Goal: Task Accomplishment & Management: Manage account settings

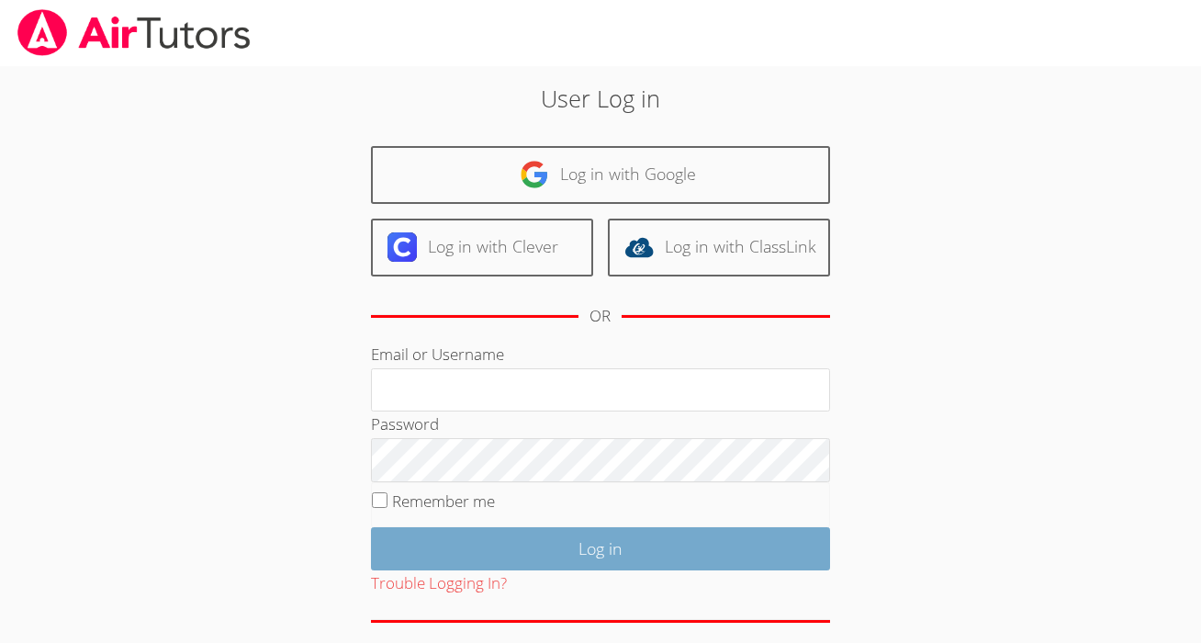
type input "[PERSON_NAME][EMAIL_ADDRESS][DOMAIN_NAME]"
click at [559, 564] on input "Log in" at bounding box center [600, 548] width 459 height 43
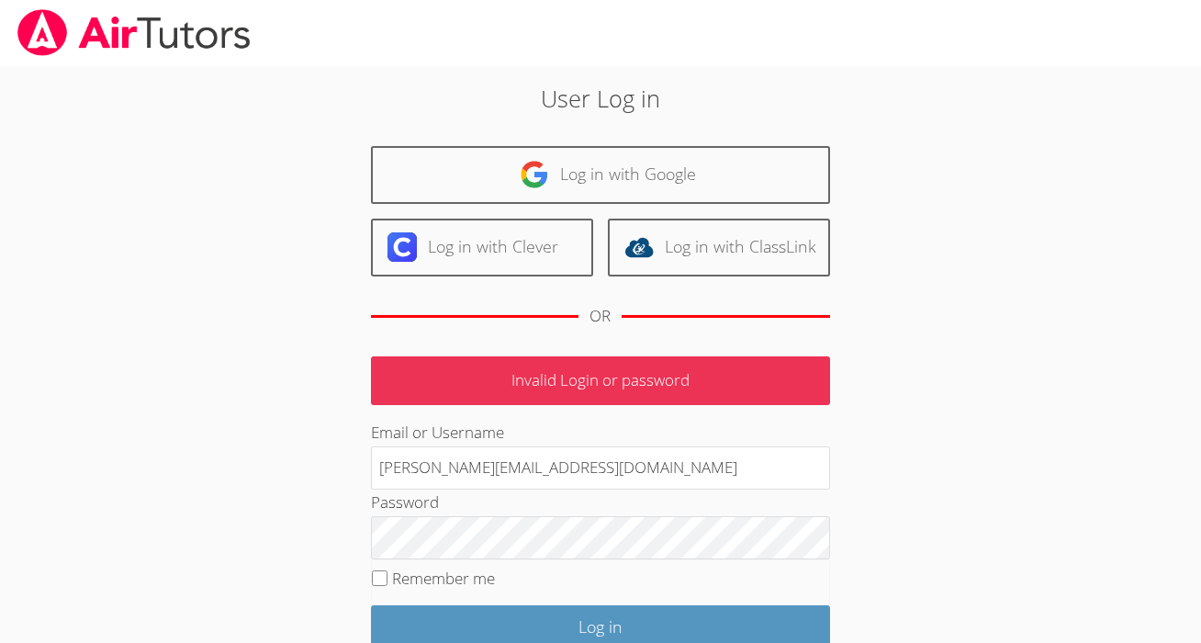
scroll to position [151, 0]
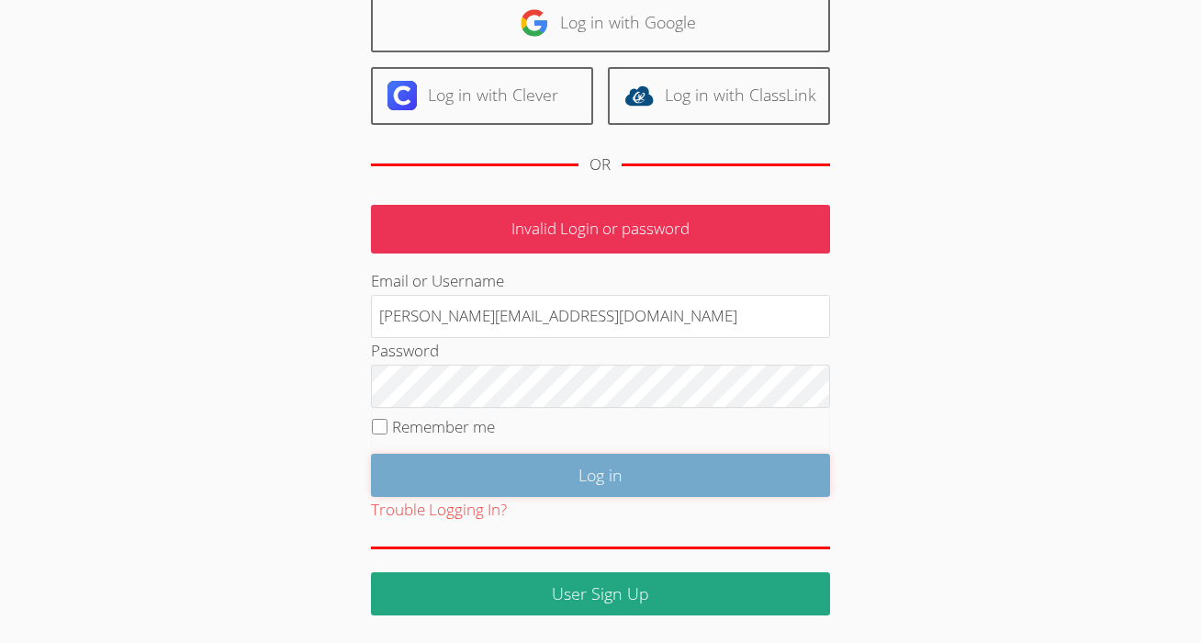
click at [588, 458] on input "Log in" at bounding box center [600, 475] width 459 height 43
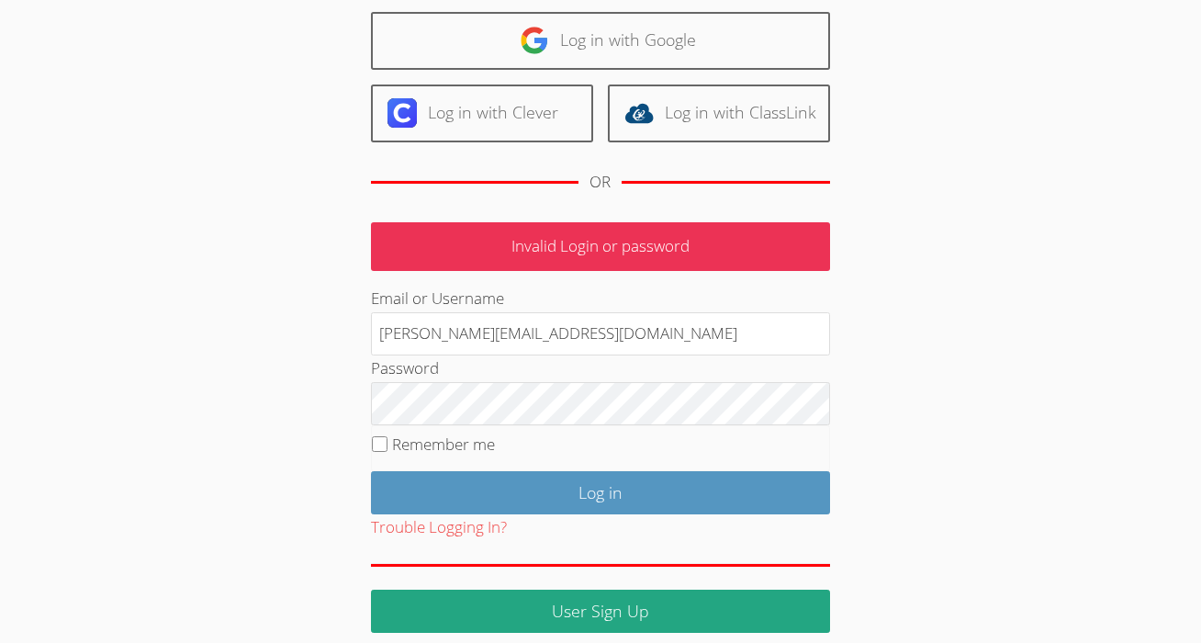
scroll to position [151, 0]
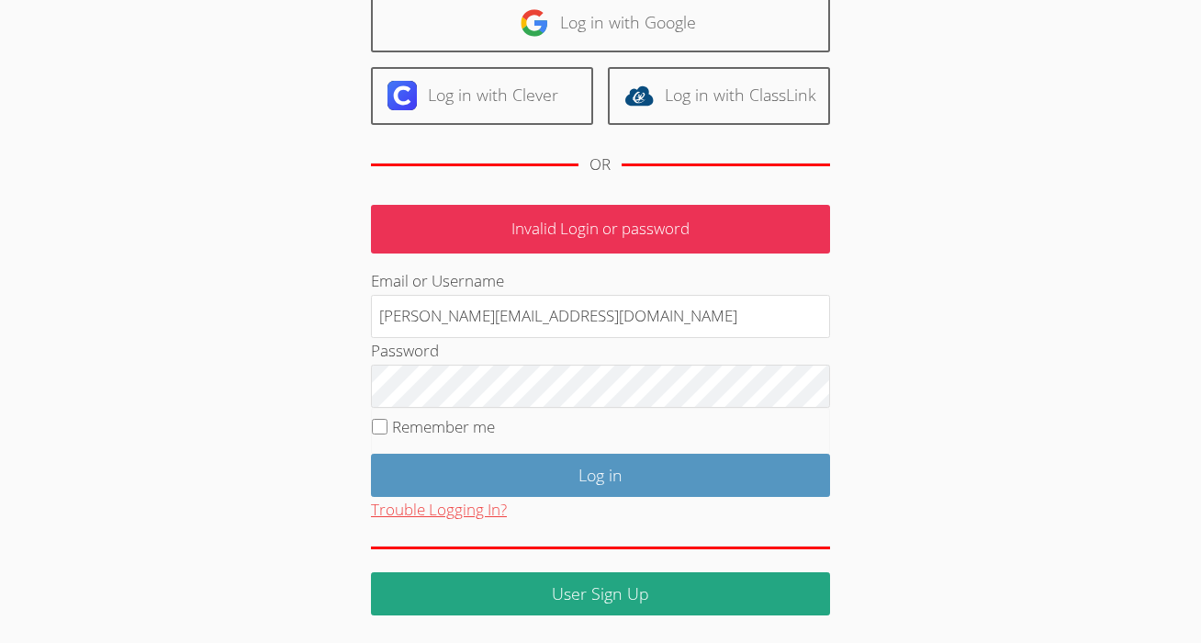
click at [404, 519] on button "Trouble Logging In?" at bounding box center [439, 510] width 136 height 27
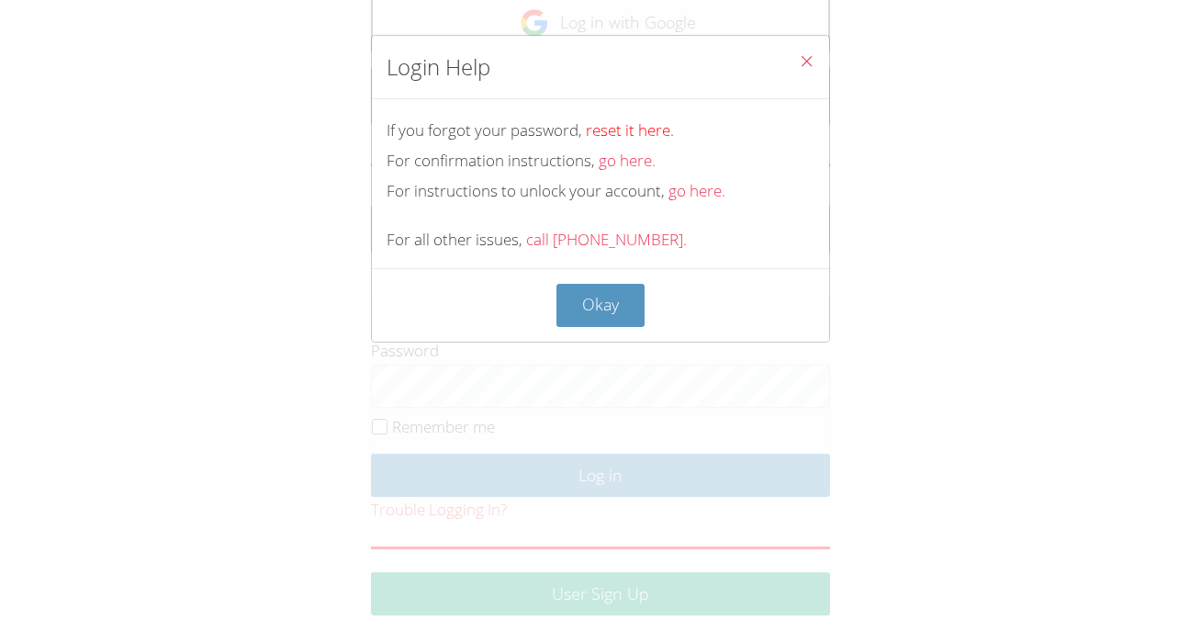
click at [622, 129] on link "reset it here." at bounding box center [630, 129] width 88 height 21
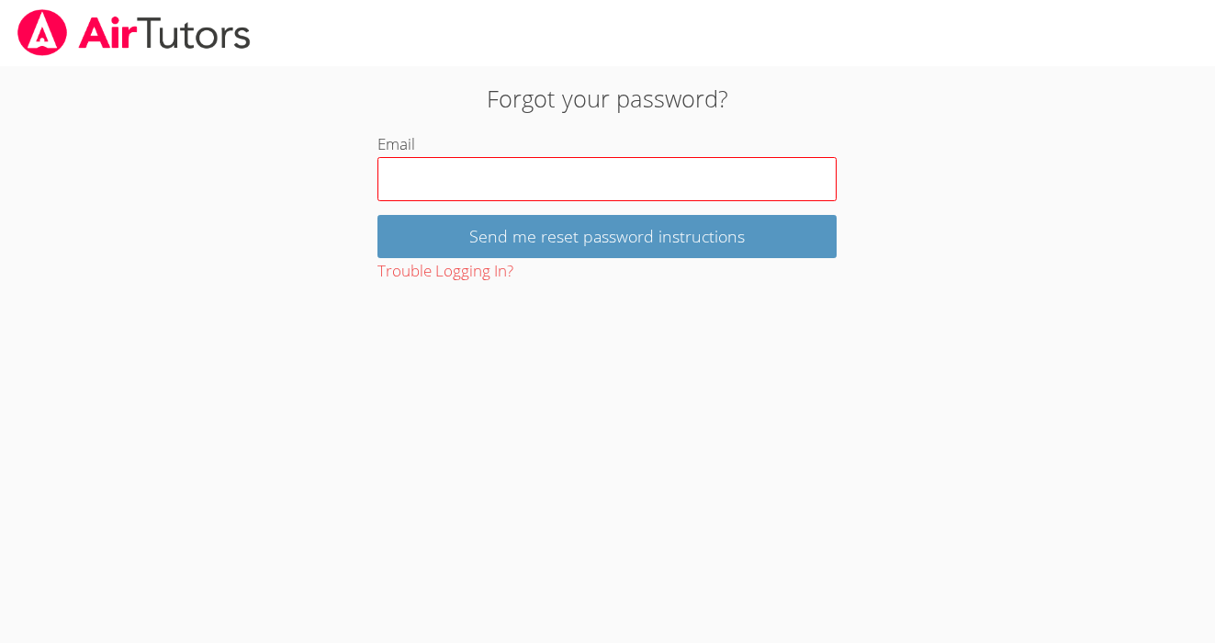
click at [598, 180] on input "Email" at bounding box center [606, 179] width 459 height 44
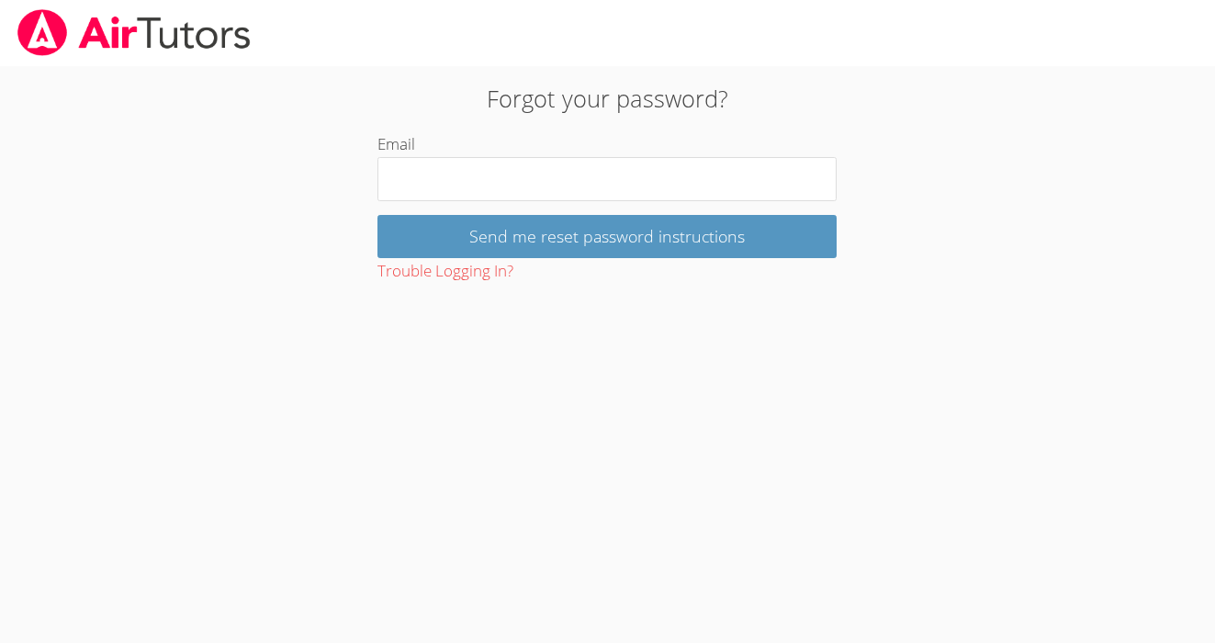
type input "[PERSON_NAME][EMAIL_ADDRESS][DOMAIN_NAME]"
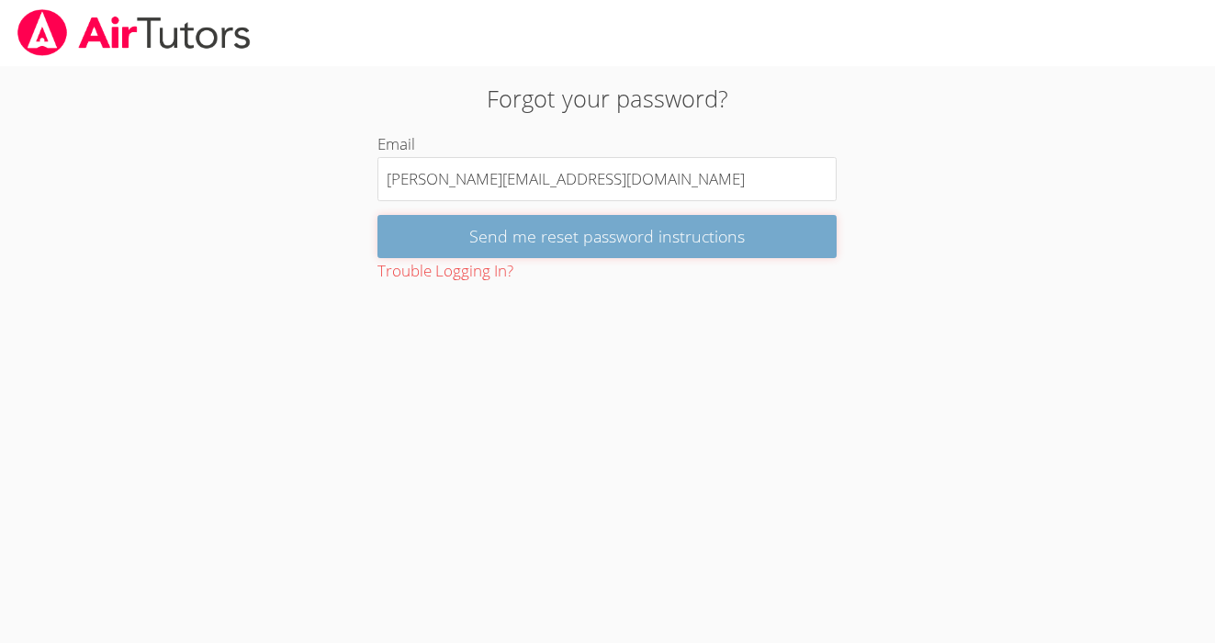
click at [571, 233] on input "Send me reset password instructions" at bounding box center [606, 236] width 459 height 43
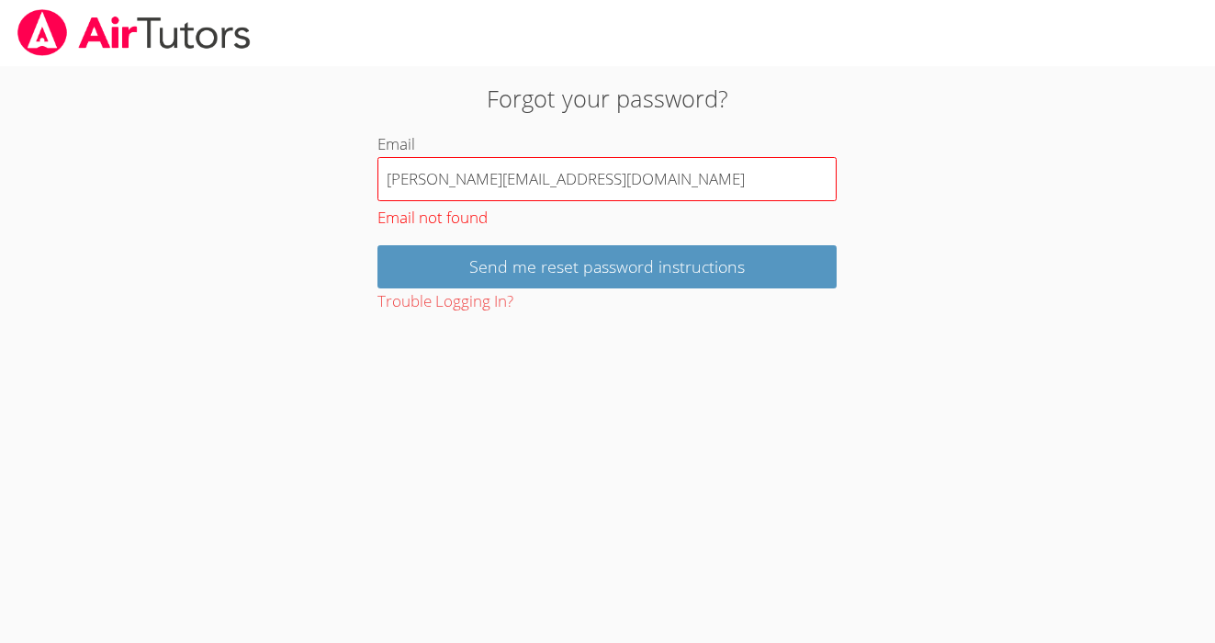
click at [610, 178] on input "[PERSON_NAME][EMAIL_ADDRESS][DOMAIN_NAME]" at bounding box center [606, 179] width 459 height 44
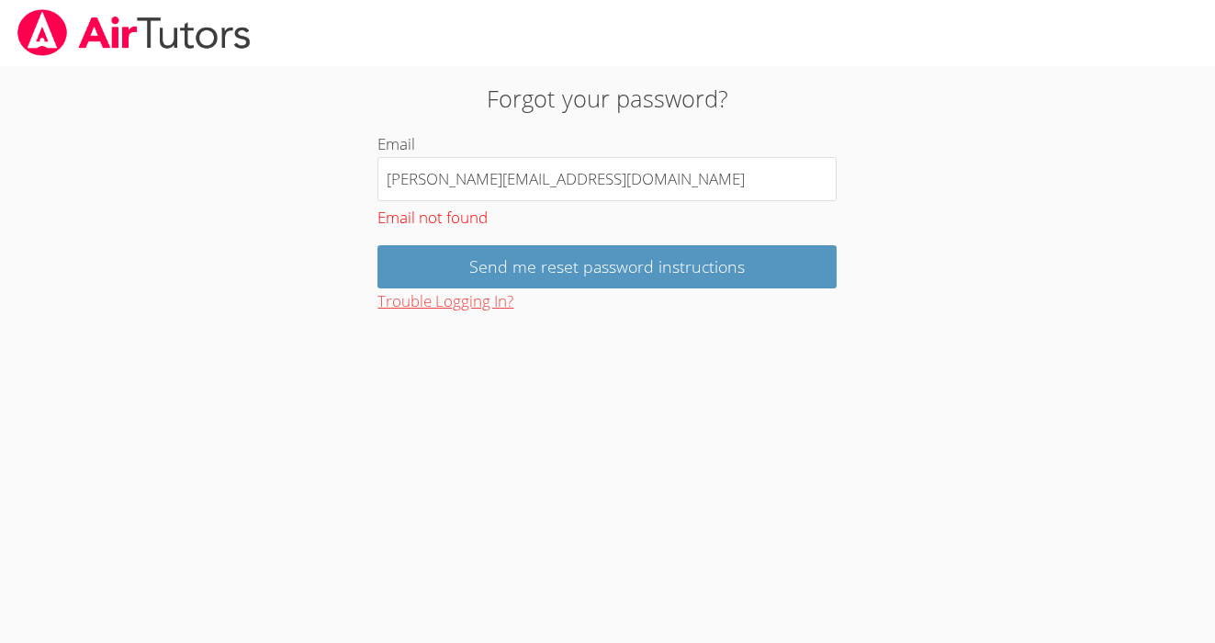
click at [453, 300] on button "Trouble Logging In?" at bounding box center [445, 301] width 136 height 27
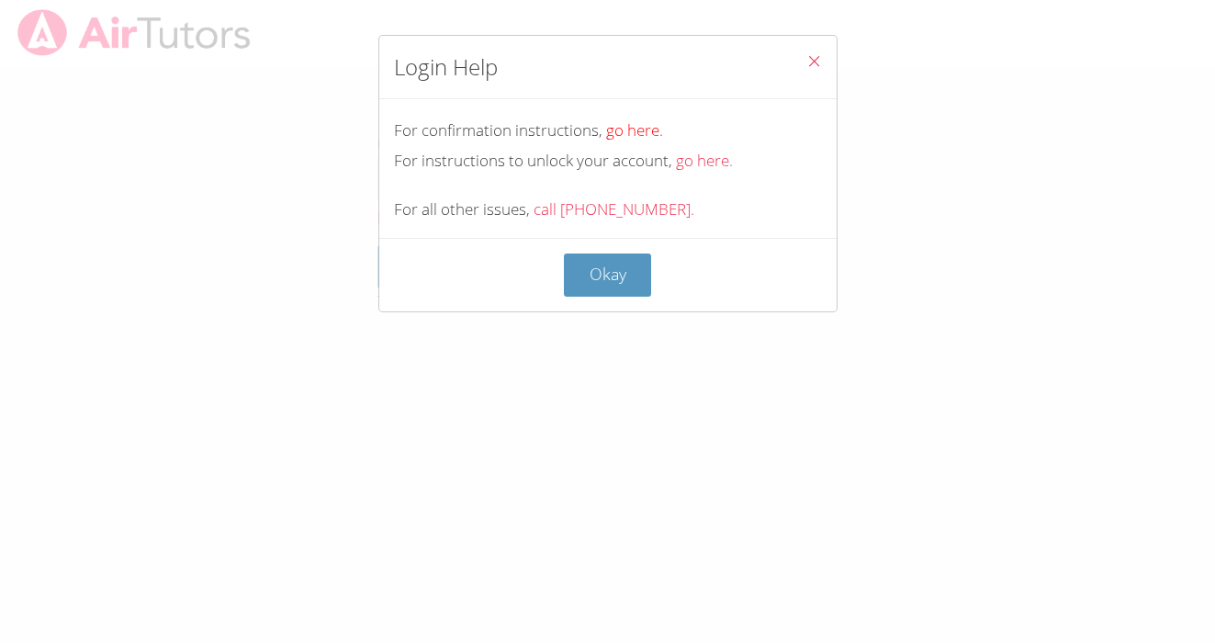
click at [634, 132] on link "go here." at bounding box center [634, 129] width 57 height 21
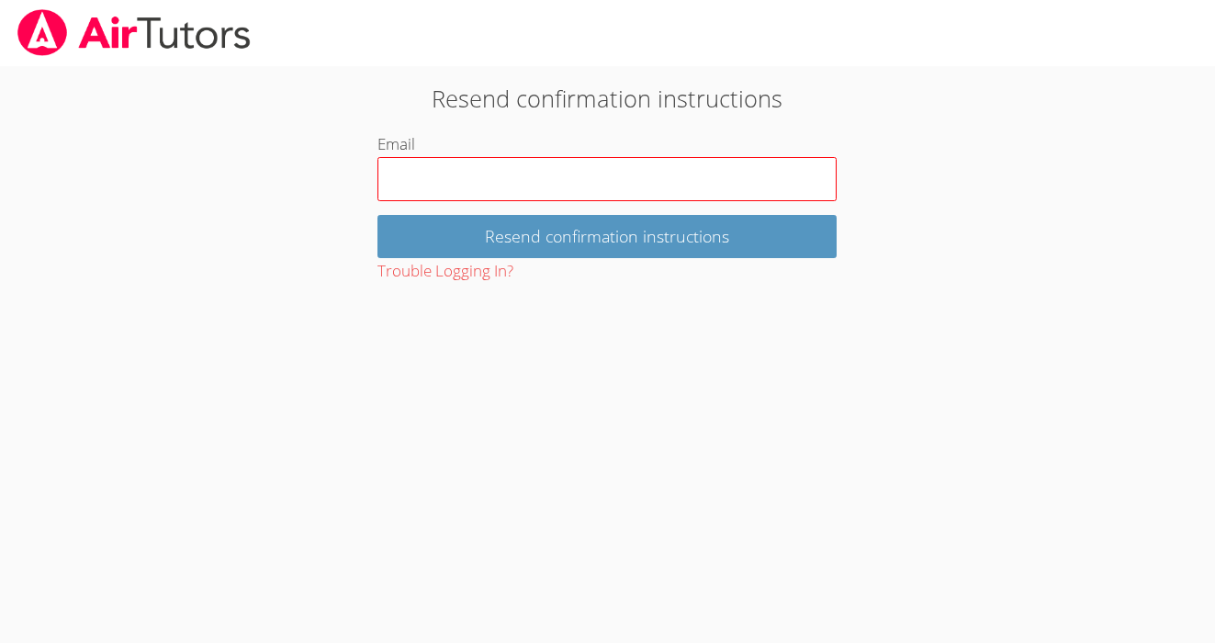
click at [609, 185] on input "Email" at bounding box center [606, 179] width 459 height 44
type input "daniellenorton@airtutors.org"
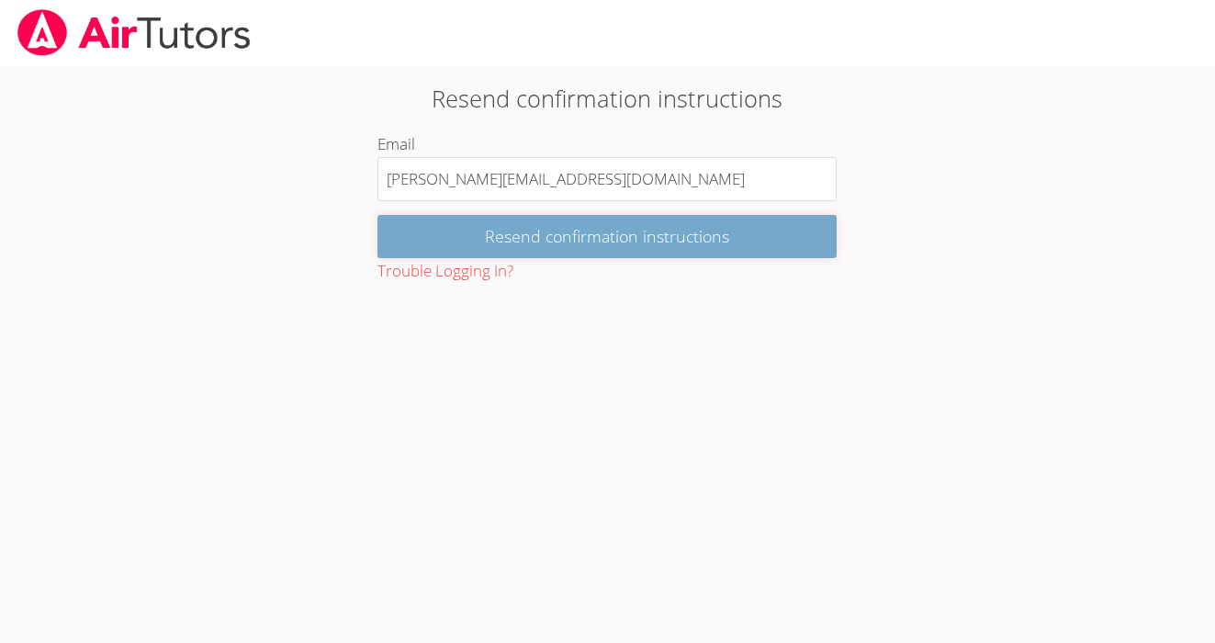
click at [595, 239] on input "Resend confirmation instructions" at bounding box center [606, 236] width 459 height 43
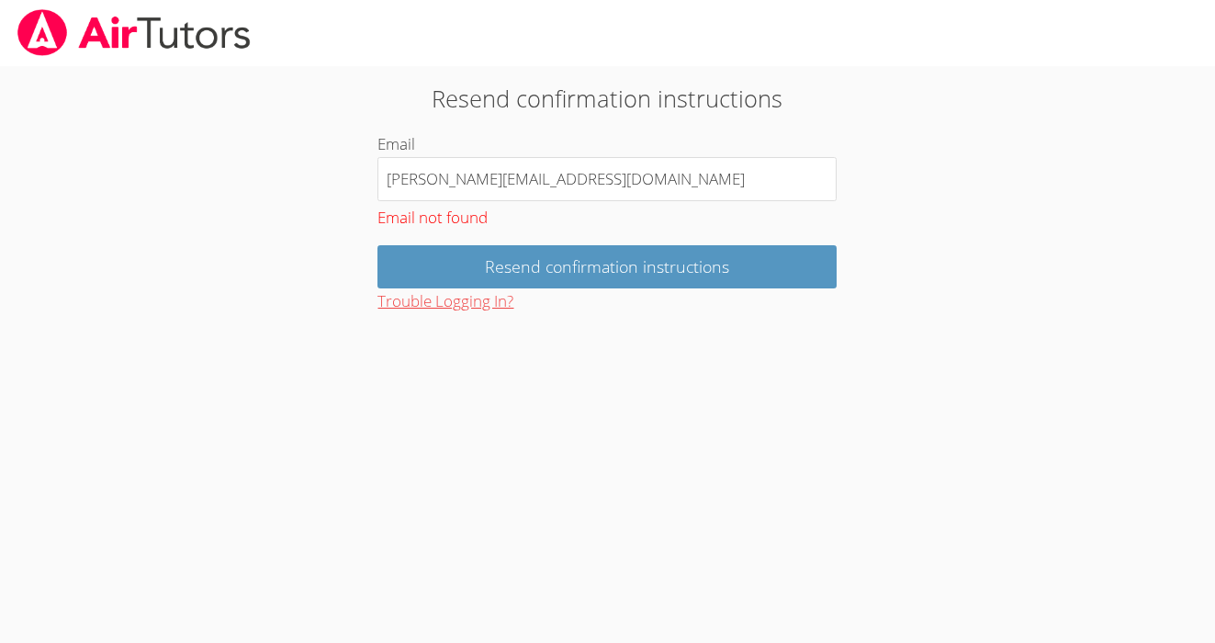
click at [465, 302] on button "Trouble Logging In?" at bounding box center [445, 301] width 136 height 27
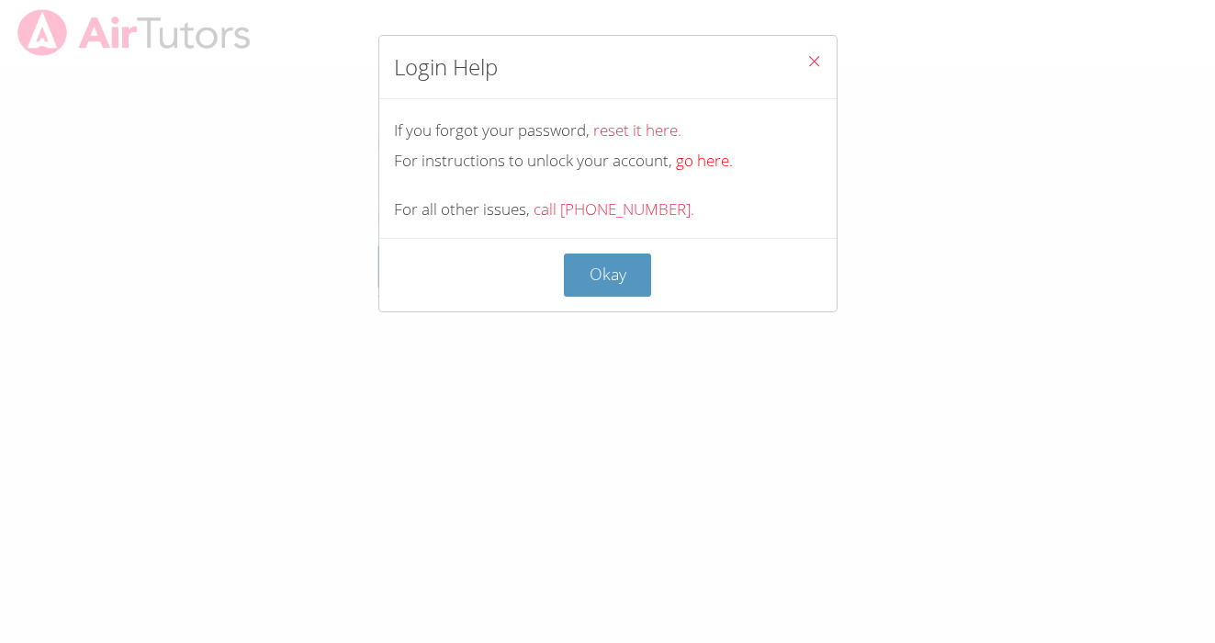
click at [695, 166] on link "go here." at bounding box center [704, 160] width 57 height 21
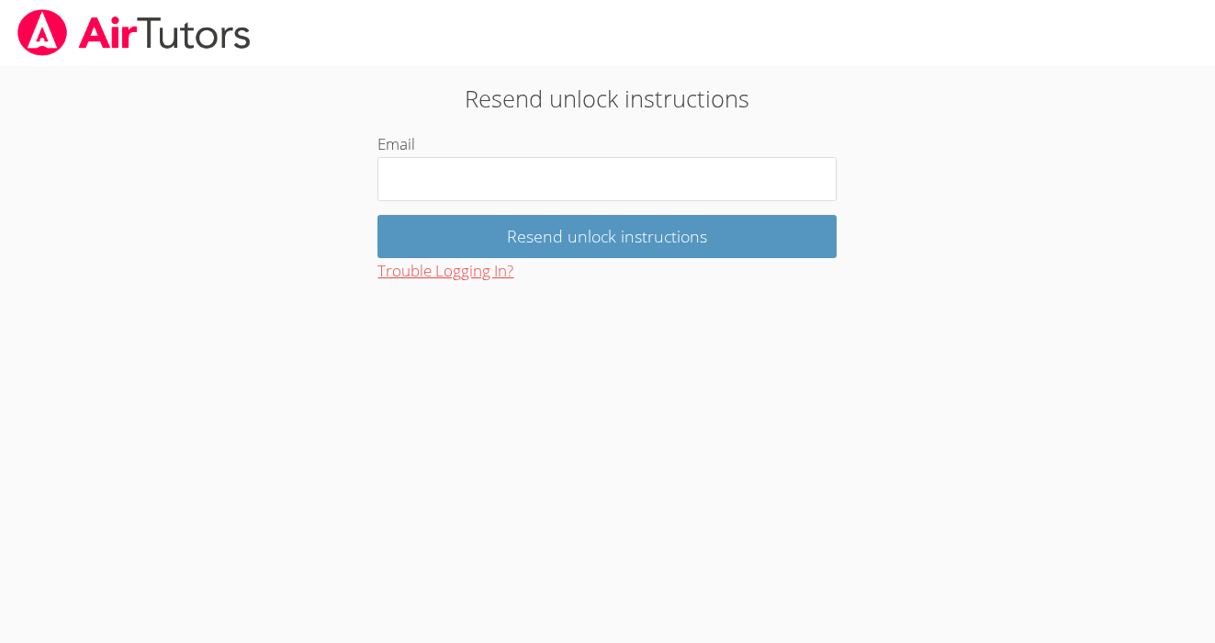
click at [476, 277] on button "Trouble Logging In?" at bounding box center [445, 271] width 136 height 27
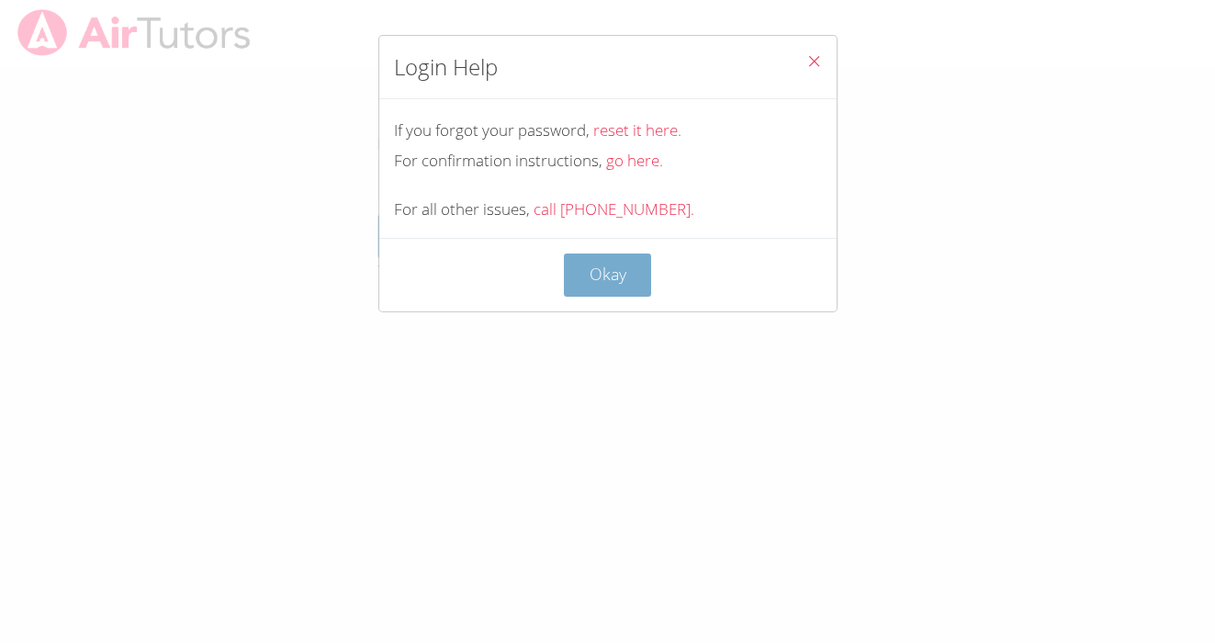
click at [596, 263] on button "Okay" at bounding box center [608, 274] width 88 height 43
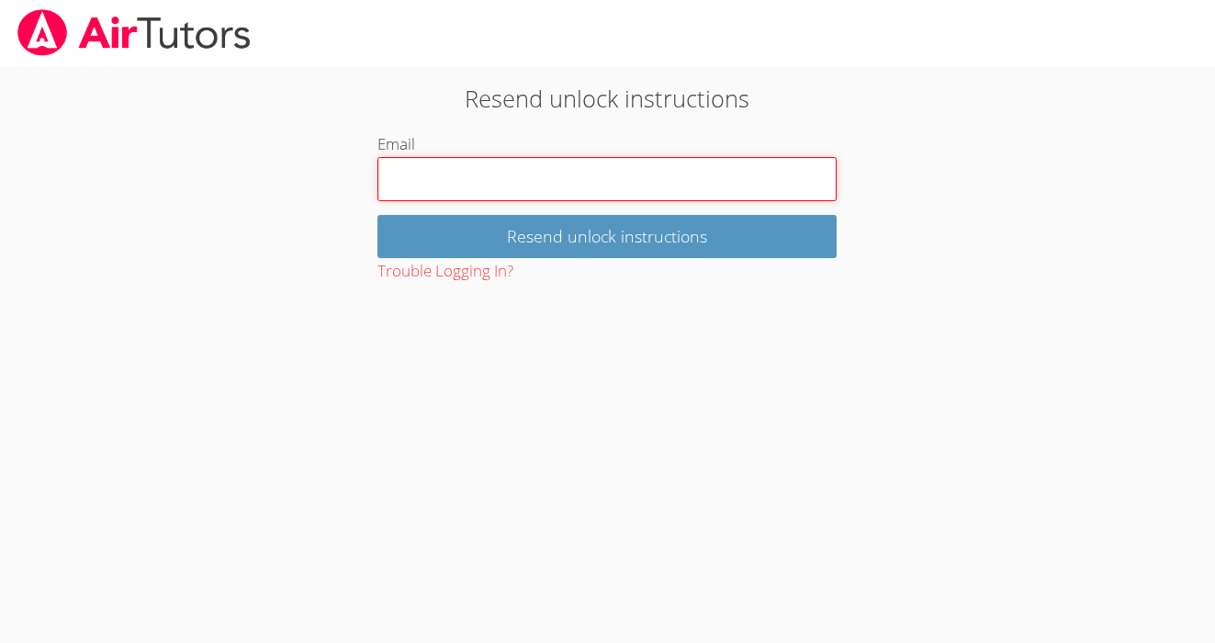
click at [566, 186] on input "Email" at bounding box center [606, 179] width 459 height 44
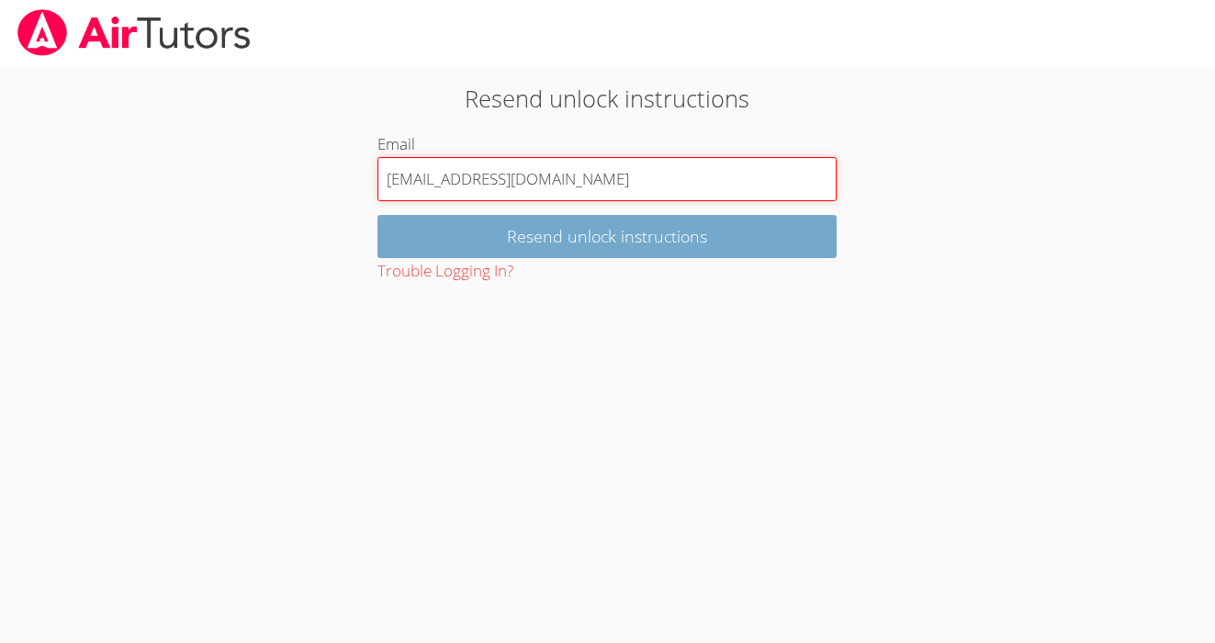
type input "[EMAIL_ADDRESS][DOMAIN_NAME]"
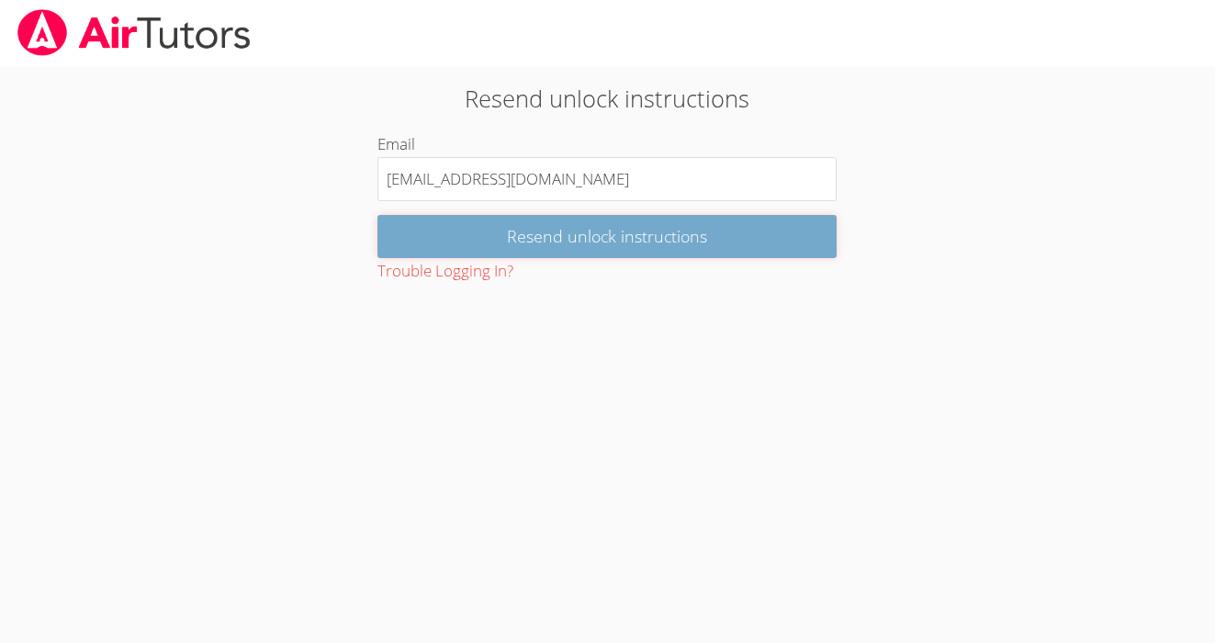
click at [437, 241] on input "Resend unlock instructions" at bounding box center [606, 236] width 459 height 43
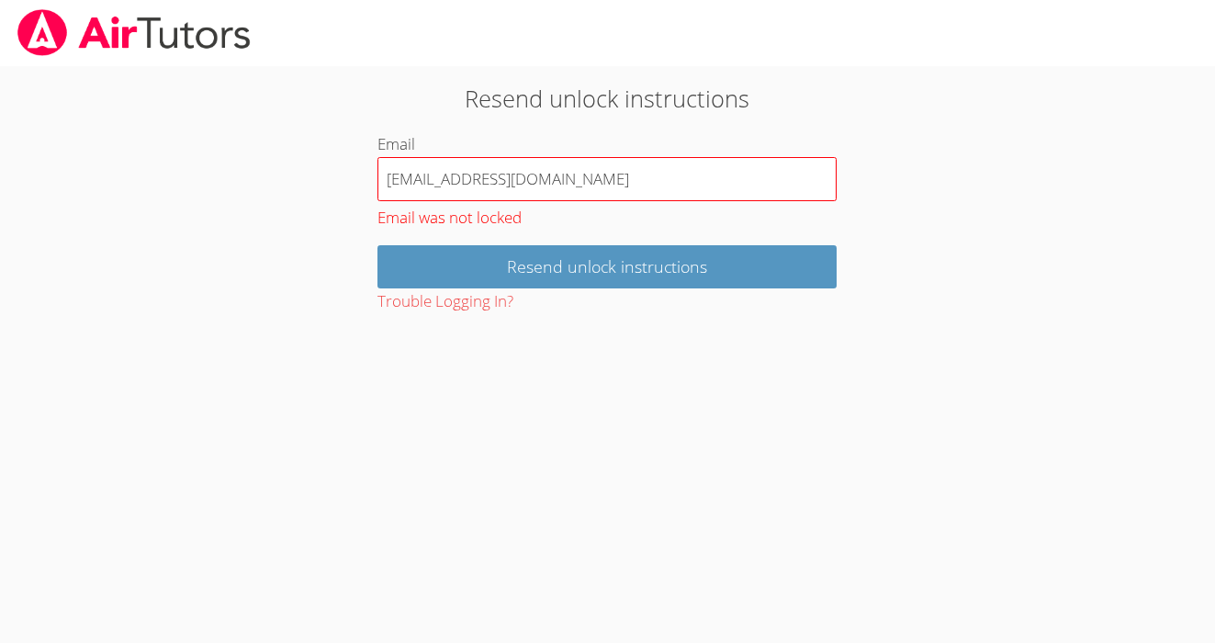
click at [518, 190] on input "[EMAIL_ADDRESS][DOMAIN_NAME]" at bounding box center [606, 179] width 459 height 44
click at [571, 154] on div "Email [EMAIL_ADDRESS][DOMAIN_NAME] Email was not locked" at bounding box center [606, 181] width 459 height 101
click at [582, 183] on input "[EMAIL_ADDRESS][DOMAIN_NAME]" at bounding box center [606, 179] width 459 height 44
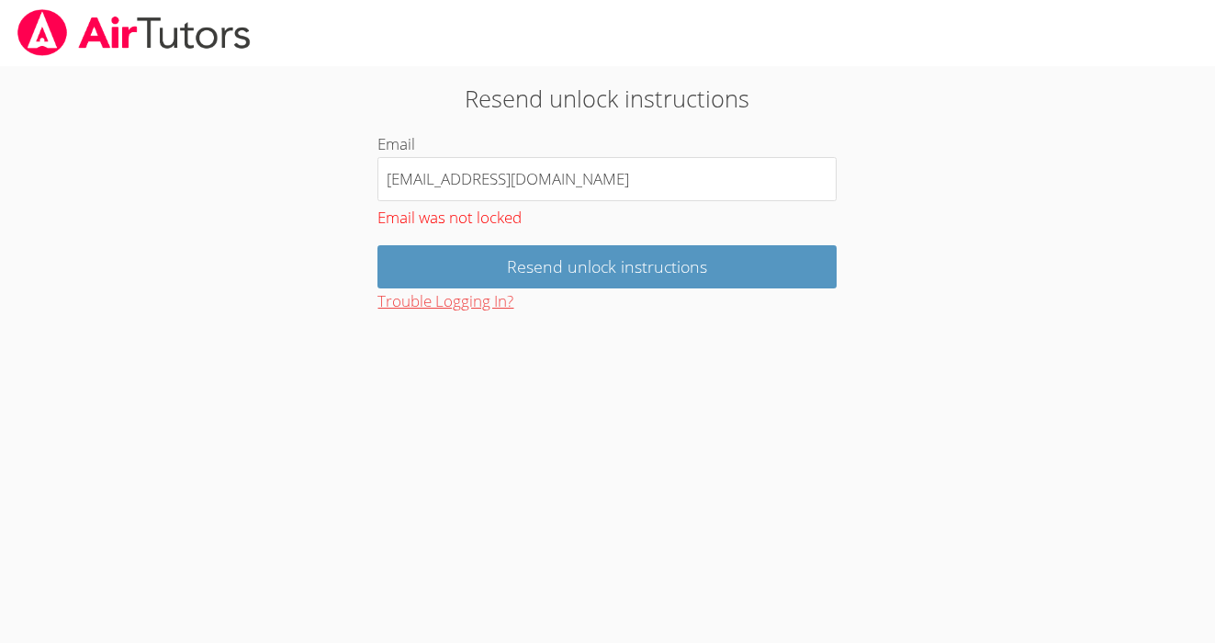
click at [471, 309] on button "Trouble Logging In?" at bounding box center [445, 301] width 136 height 27
